Goal: Task Accomplishment & Management: Manage account settings

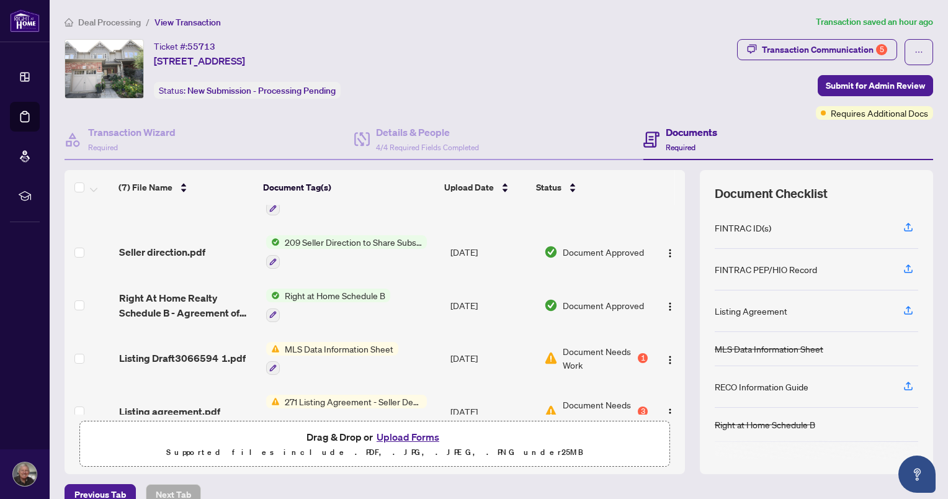
scroll to position [159, 0]
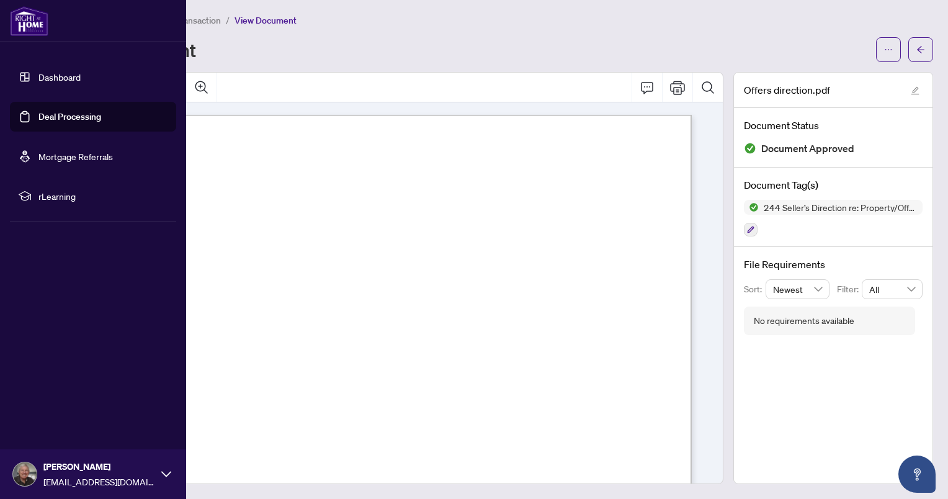
click at [22, 25] on img at bounding box center [29, 21] width 38 height 30
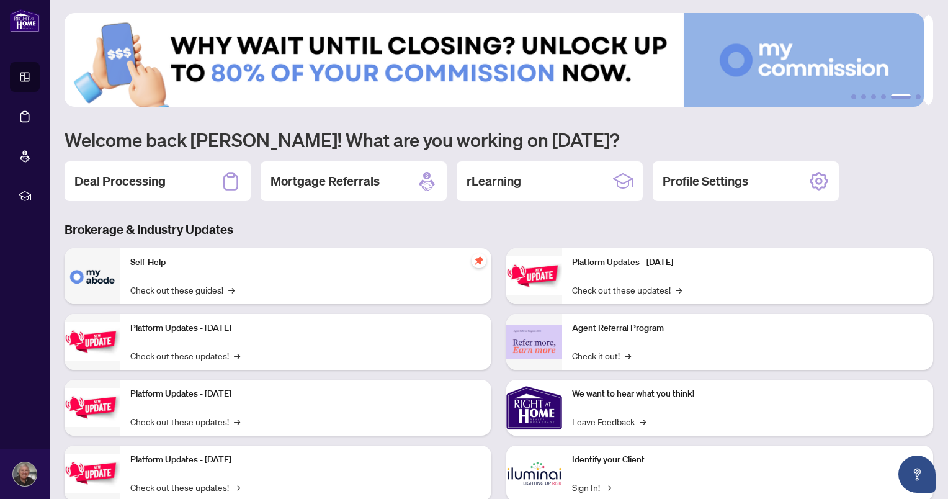
click at [146, 181] on h2 "Deal Processing" at bounding box center [119, 180] width 91 height 17
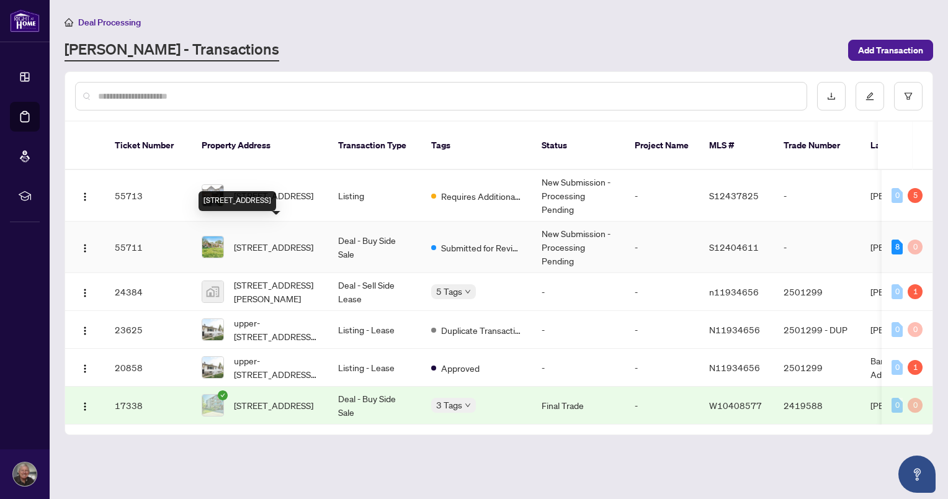
click at [250, 240] on span "[STREET_ADDRESS]" at bounding box center [273, 247] width 79 height 14
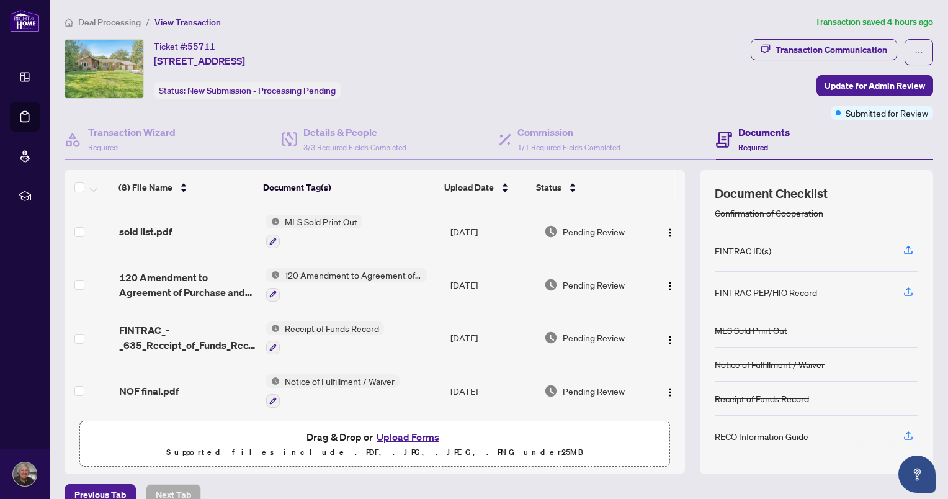
scroll to position [19, 0]
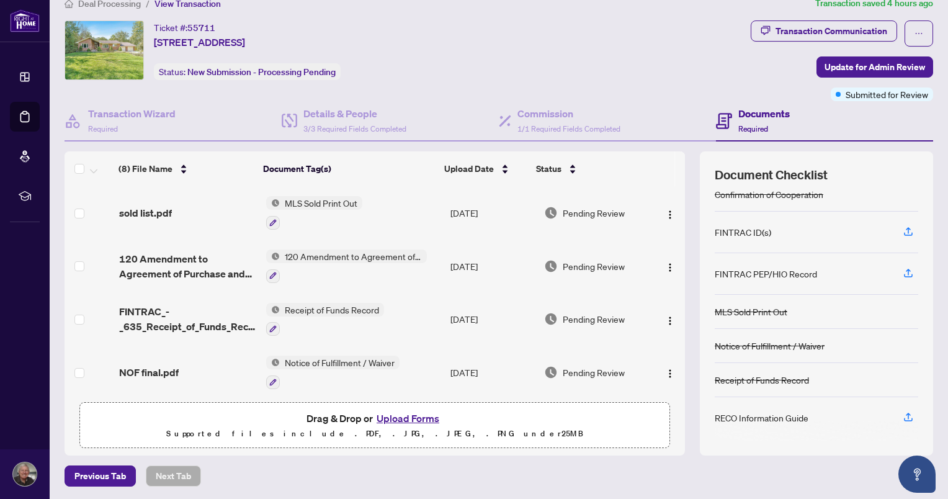
click at [903, 412] on icon "button" at bounding box center [908, 416] width 11 height 11
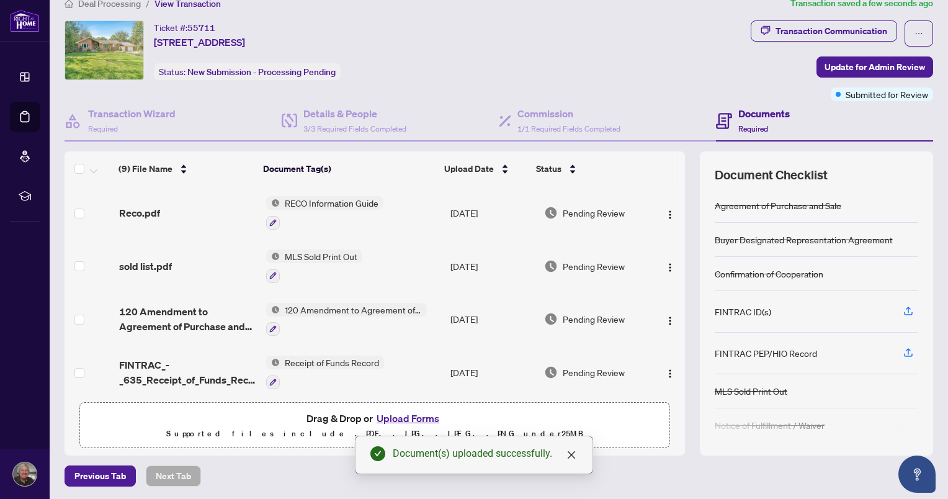
click at [858, 67] on span "Update for Admin Review" at bounding box center [874, 67] width 100 height 20
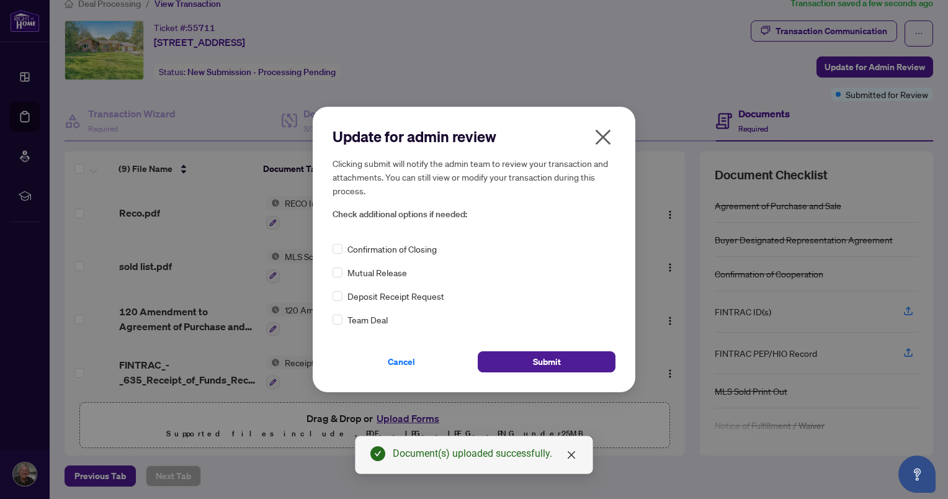
click at [530, 340] on div "Cancel Submit" at bounding box center [473, 354] width 283 height 36
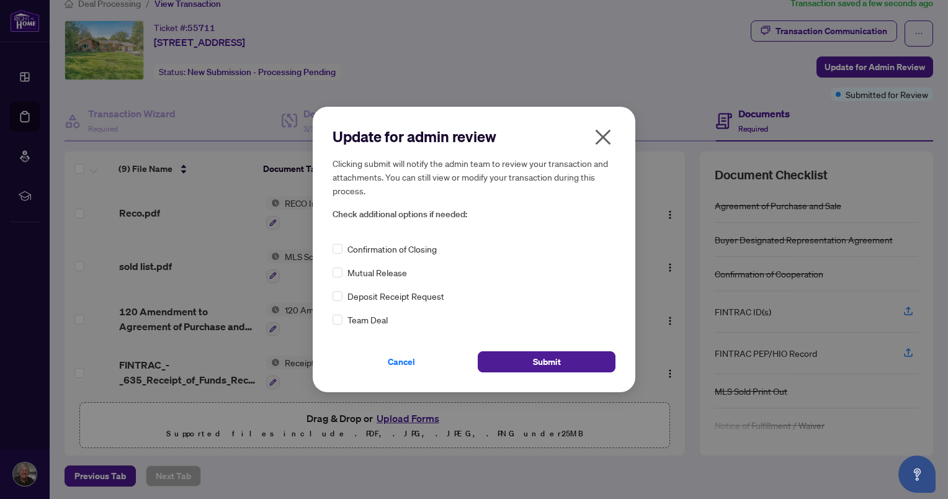
click at [526, 365] on button "Submit" at bounding box center [547, 361] width 138 height 21
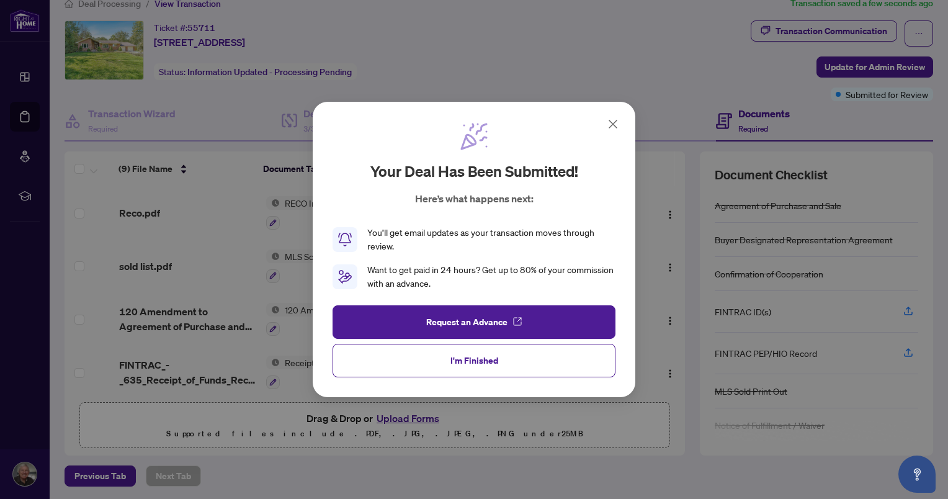
click at [530, 357] on button "I'm Finished" at bounding box center [473, 360] width 283 height 33
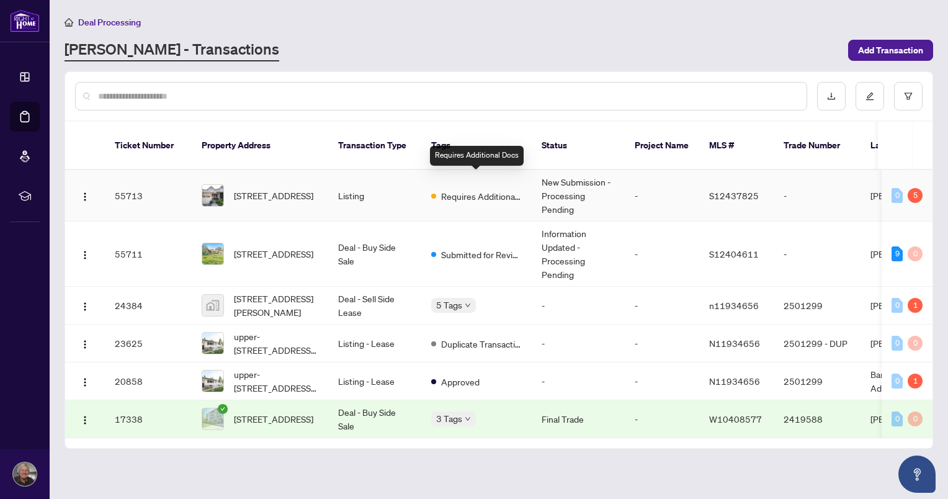
click at [479, 189] on span "Requires Additional Docs" at bounding box center [481, 196] width 81 height 14
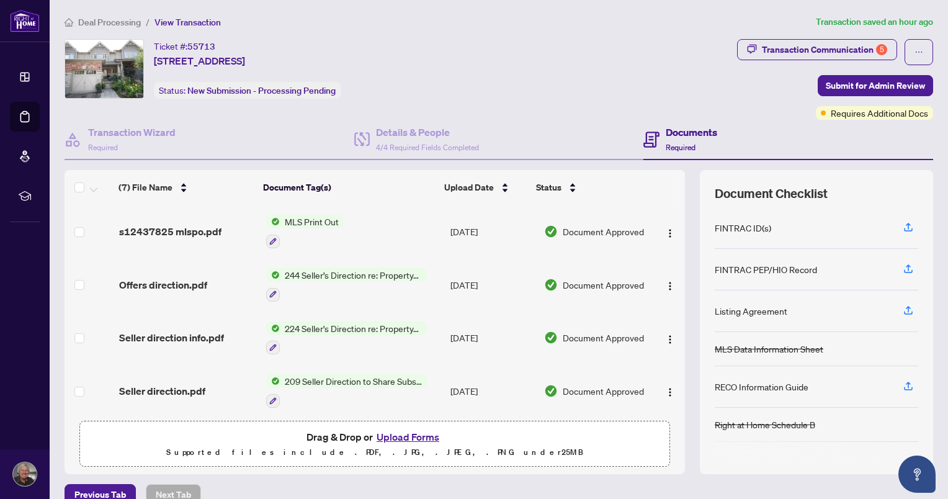
click at [903, 385] on icon "button" at bounding box center [908, 385] width 11 height 11
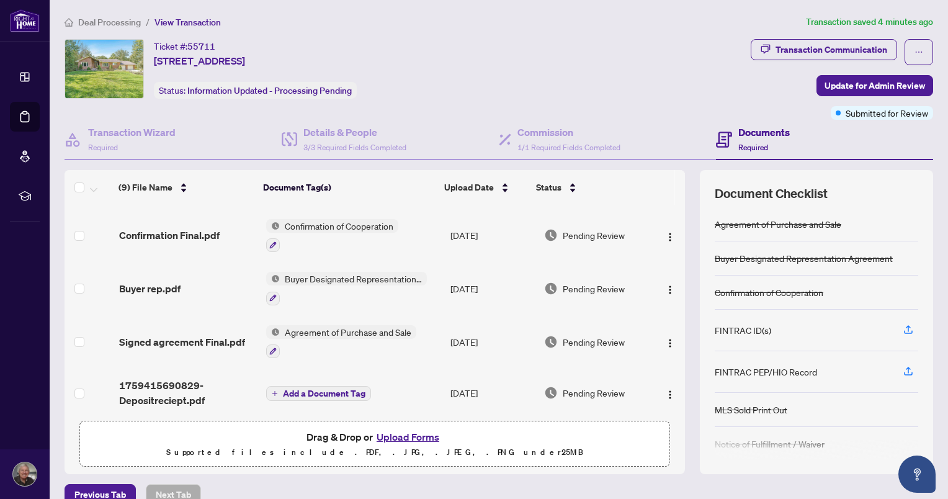
scroll to position [19, 0]
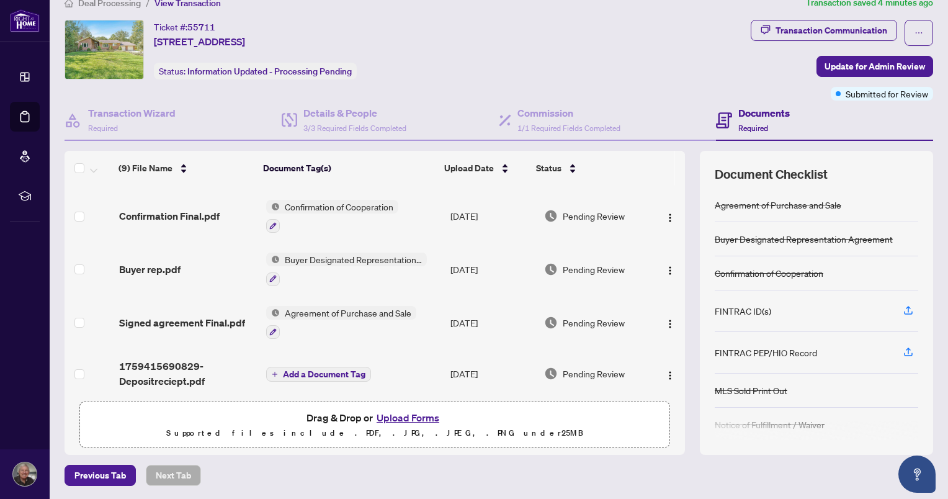
click at [326, 370] on span "Add a Document Tag" at bounding box center [324, 374] width 82 height 9
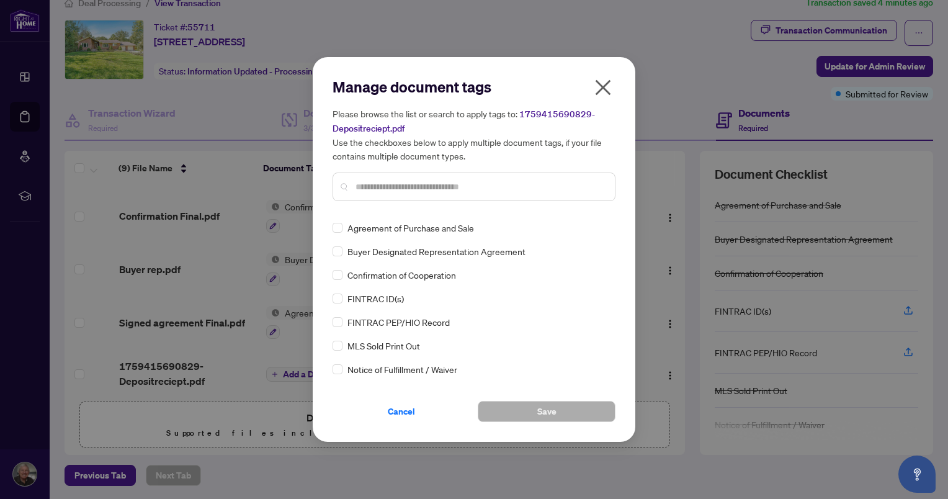
click at [404, 189] on input "text" at bounding box center [479, 187] width 249 height 14
type input "**"
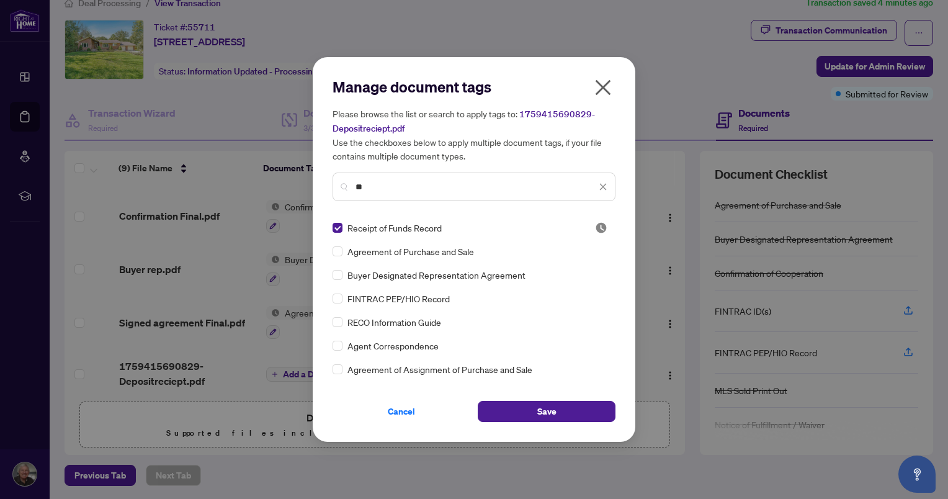
click at [541, 412] on span "Save" at bounding box center [546, 411] width 19 height 20
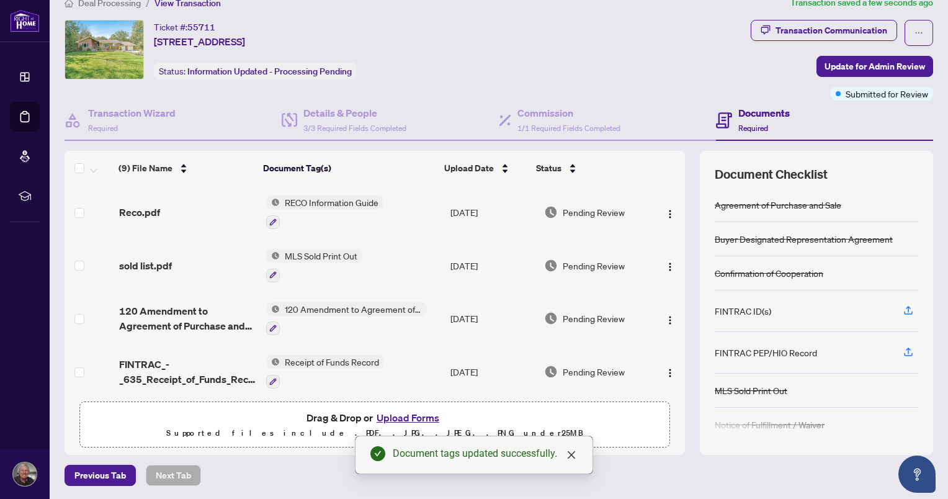
scroll to position [0, 0]
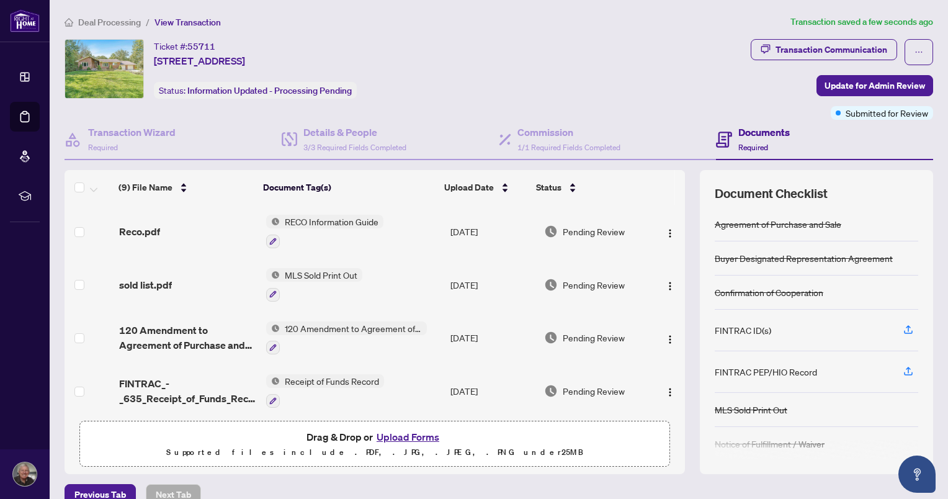
click at [861, 91] on span "Update for Admin Review" at bounding box center [874, 86] width 100 height 20
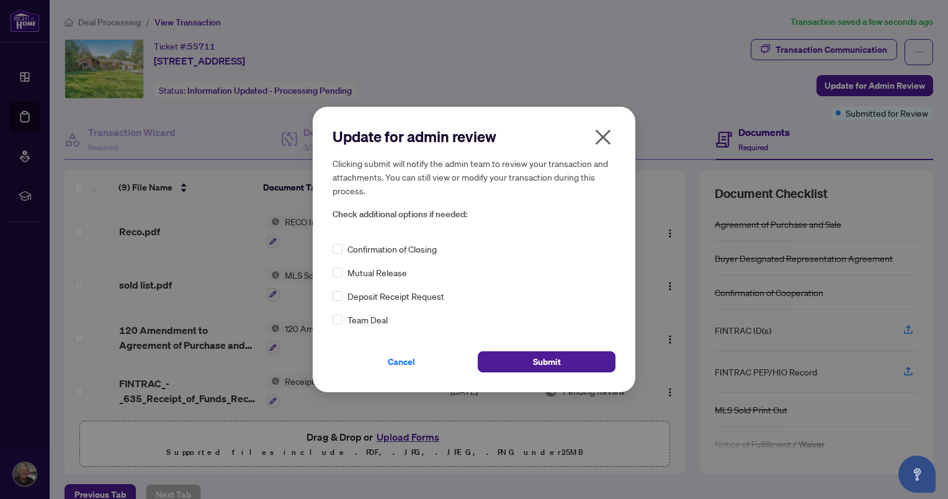
click at [511, 360] on button "Submit" at bounding box center [547, 361] width 138 height 21
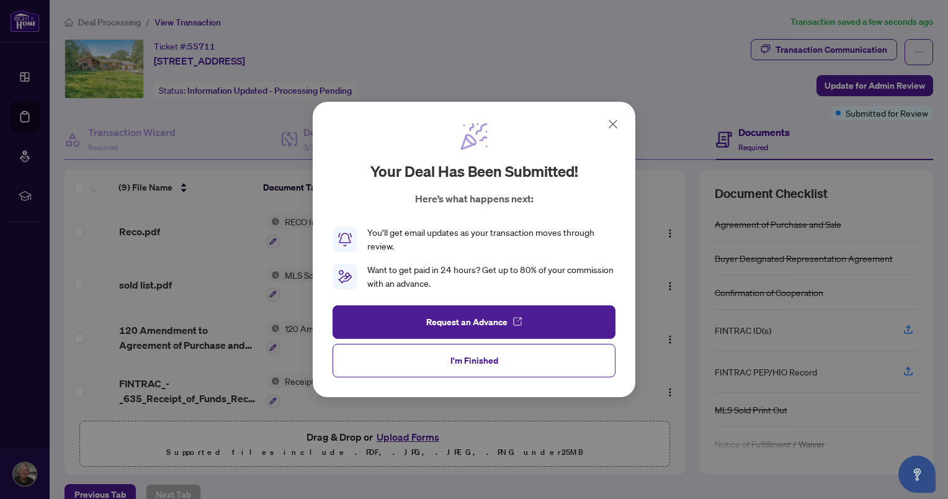
click at [457, 363] on span "I'm Finished" at bounding box center [474, 360] width 48 height 20
